Goal: Task Accomplishment & Management: Use online tool/utility

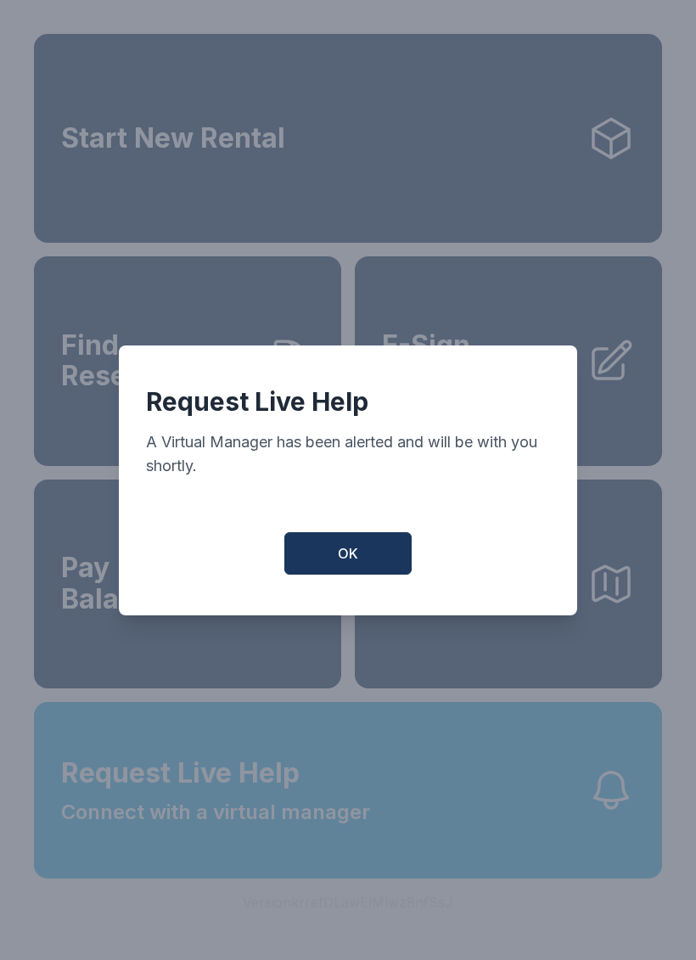
click at [368, 549] on button "OK" at bounding box center [347, 553] width 127 height 42
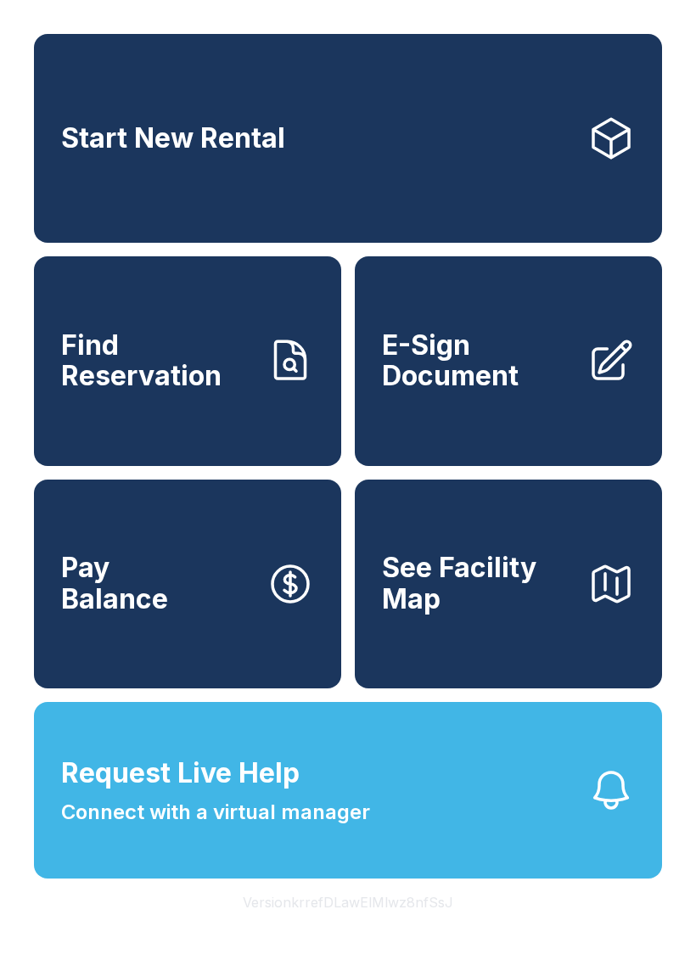
click at [343, 828] on span "Connect with a virtual manager" at bounding box center [215, 812] width 309 height 31
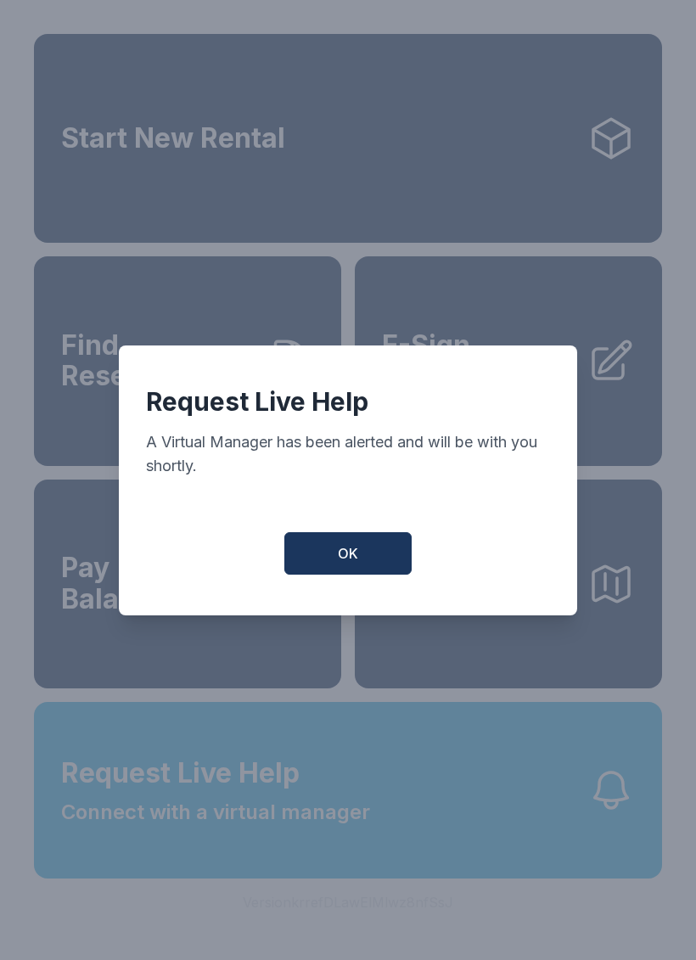
click at [361, 566] on button "OK" at bounding box center [347, 553] width 127 height 42
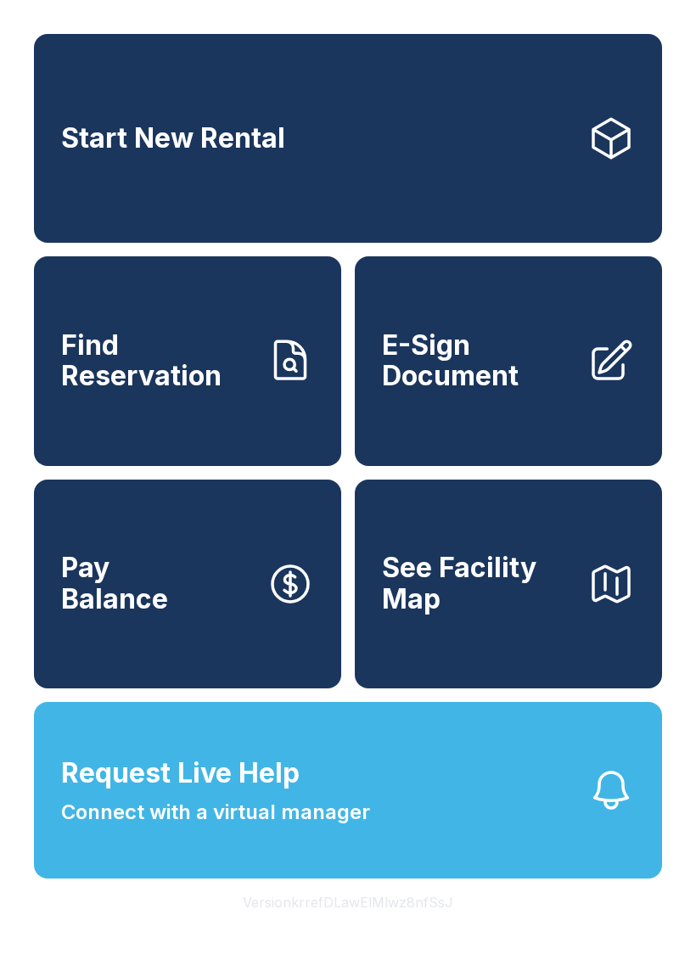
click at [510, 368] on span "E-Sign Document" at bounding box center [478, 361] width 192 height 62
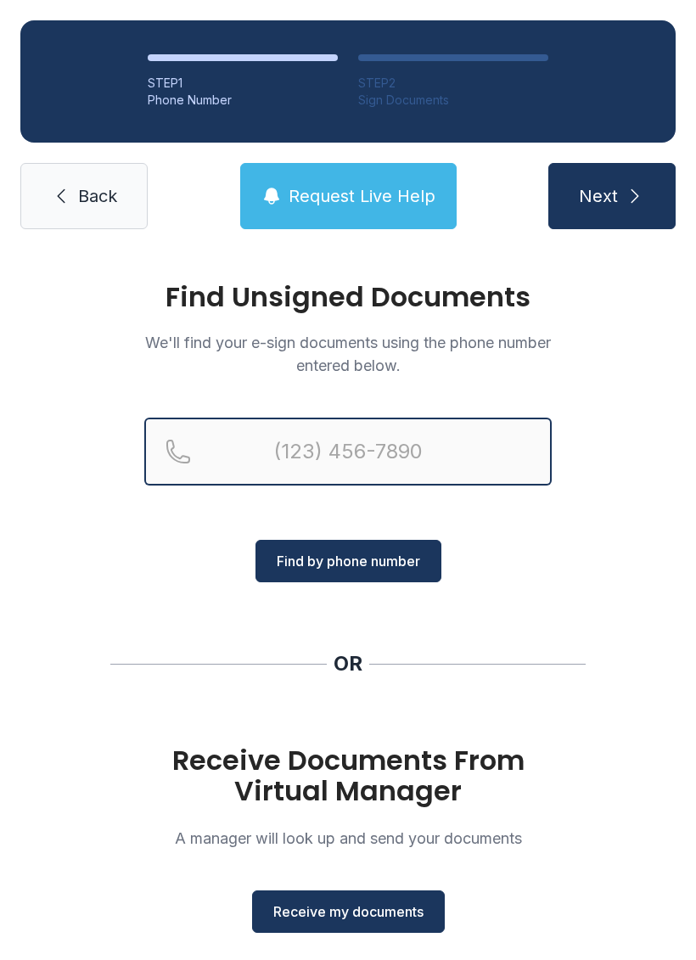
click at [408, 425] on input "Reservation phone number" at bounding box center [348, 452] width 408 height 68
type input "[PHONE_NUMBER]"
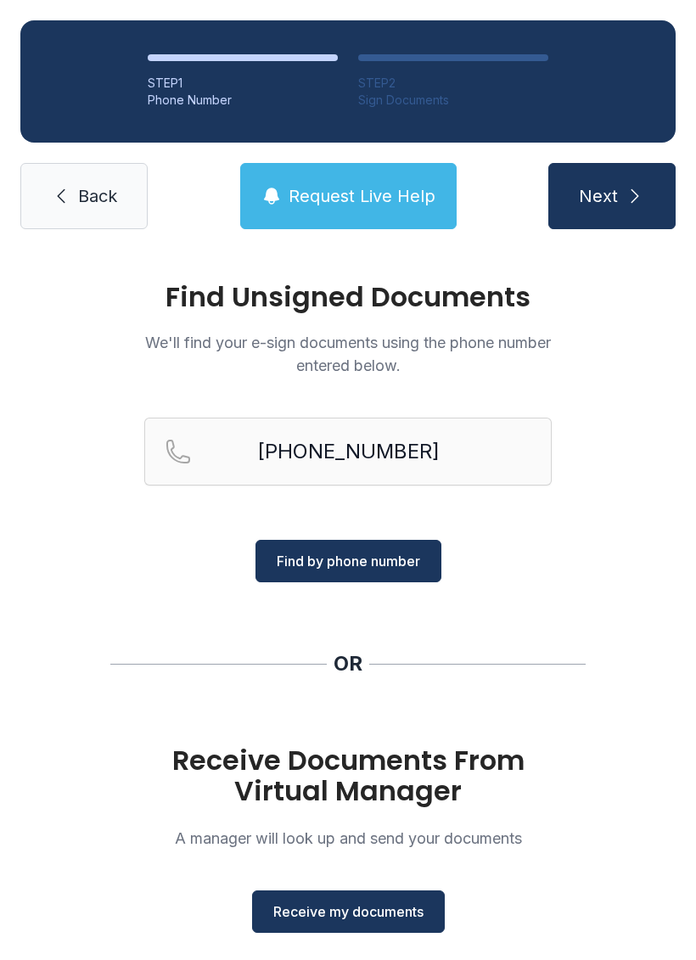
click at [373, 543] on button "Find by phone number" at bounding box center [349, 561] width 186 height 42
click at [383, 563] on span "Find by phone number" at bounding box center [348, 561] width 143 height 20
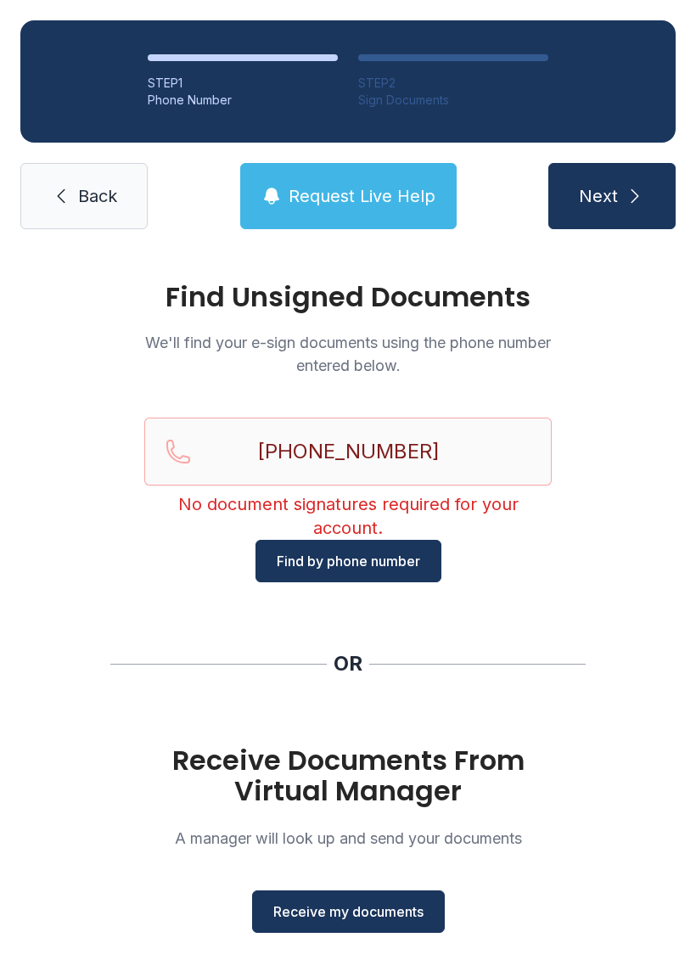
click at [82, 179] on link "Back" at bounding box center [83, 196] width 127 height 66
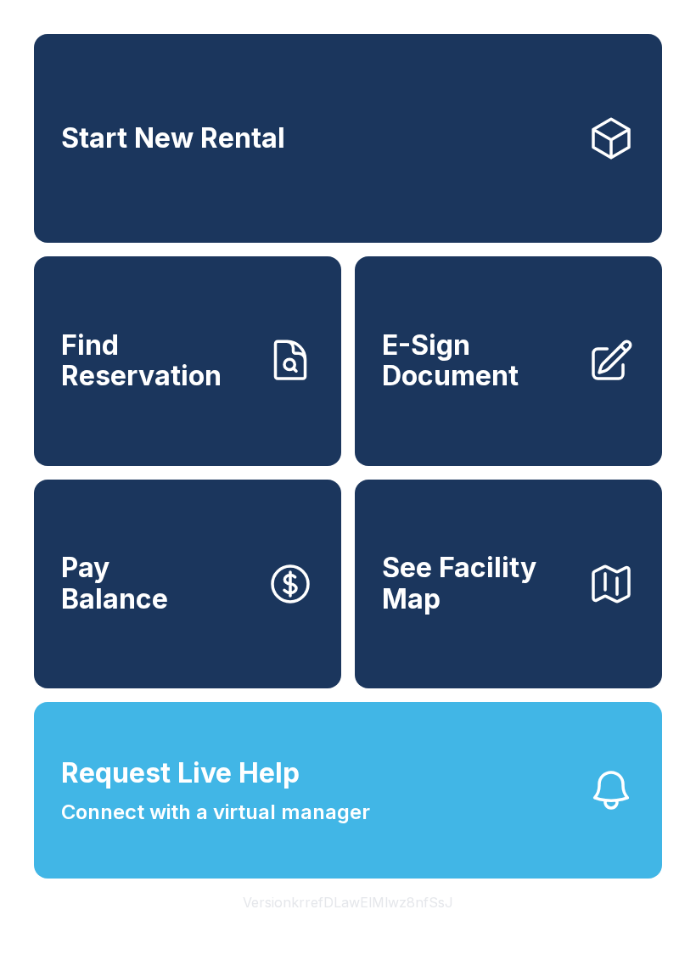
click at [327, 817] on span "Request Live Help Connect with a virtual manager" at bounding box center [215, 790] width 309 height 75
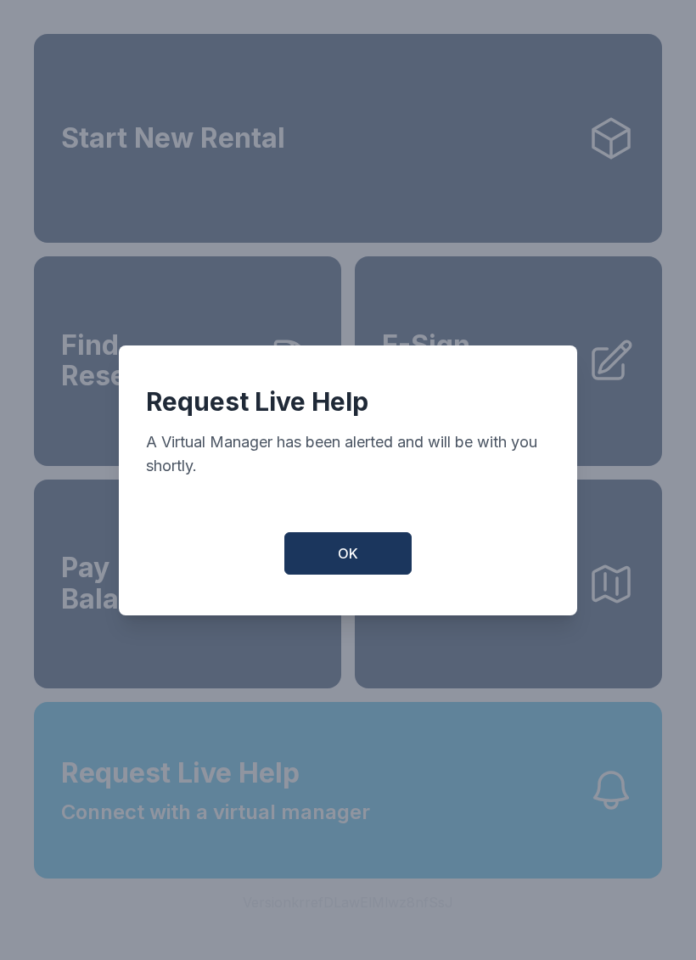
click at [372, 554] on button "OK" at bounding box center [347, 553] width 127 height 42
